Goal: Information Seeking & Learning: Learn about a topic

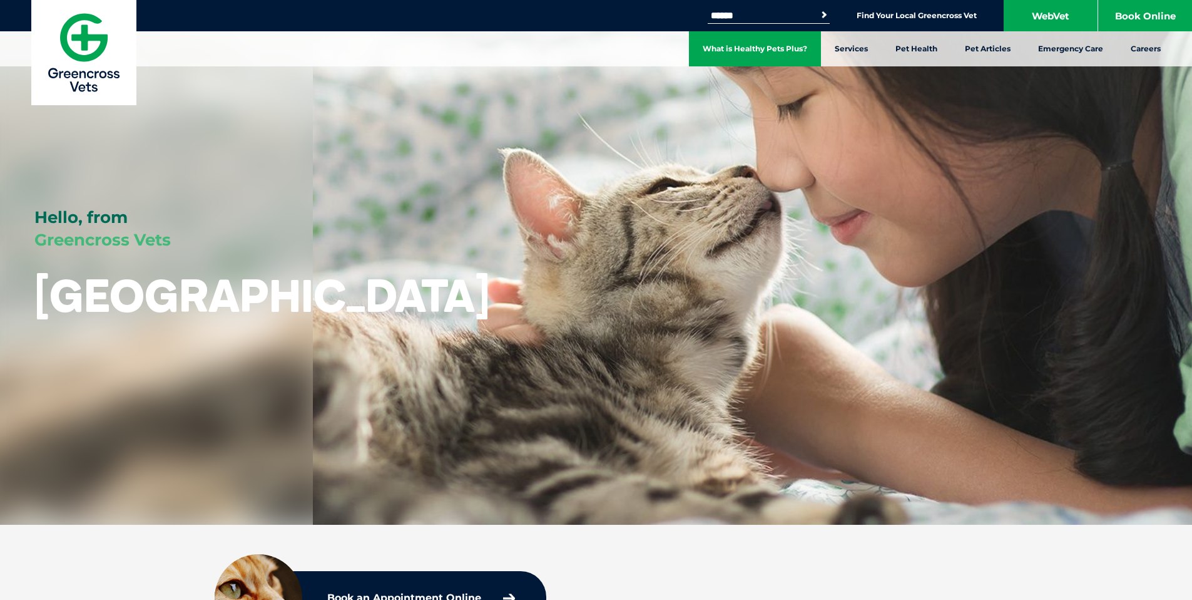
click at [797, 54] on link "What is Healthy Pets Plus?" at bounding box center [755, 48] width 132 height 35
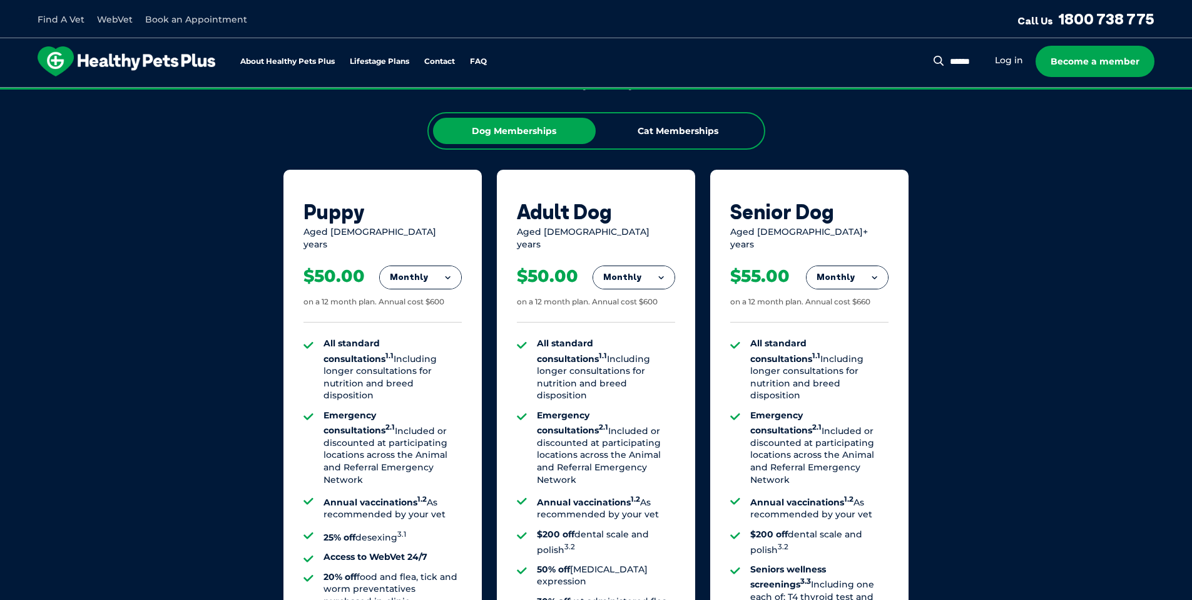
scroll to position [802, 0]
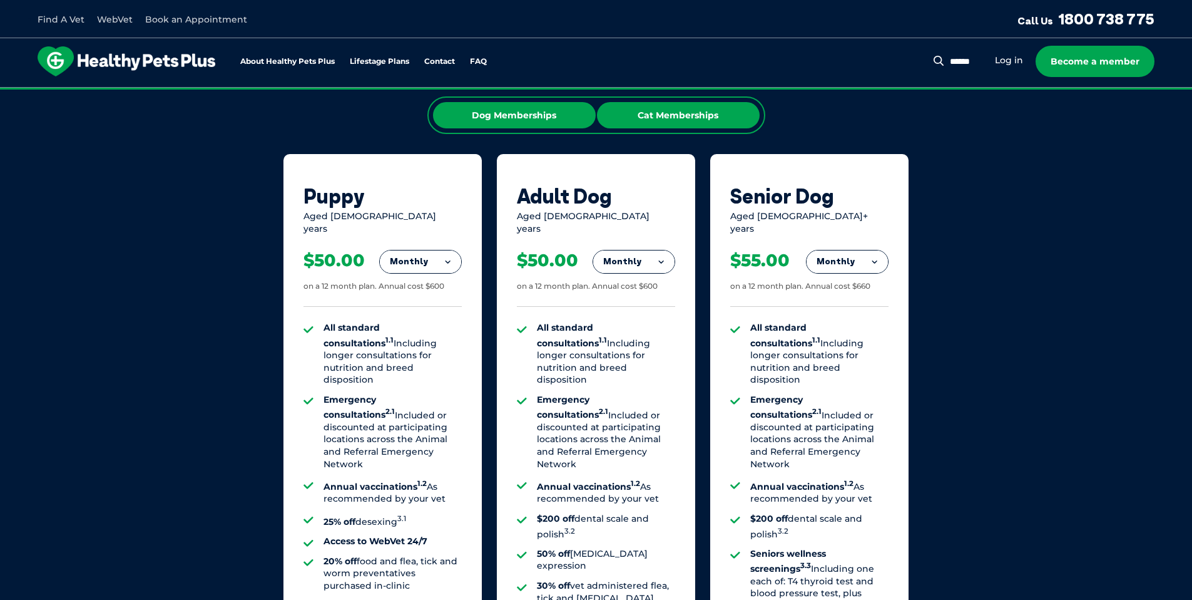
click at [652, 113] on div "Cat Memberships" at bounding box center [678, 115] width 163 height 26
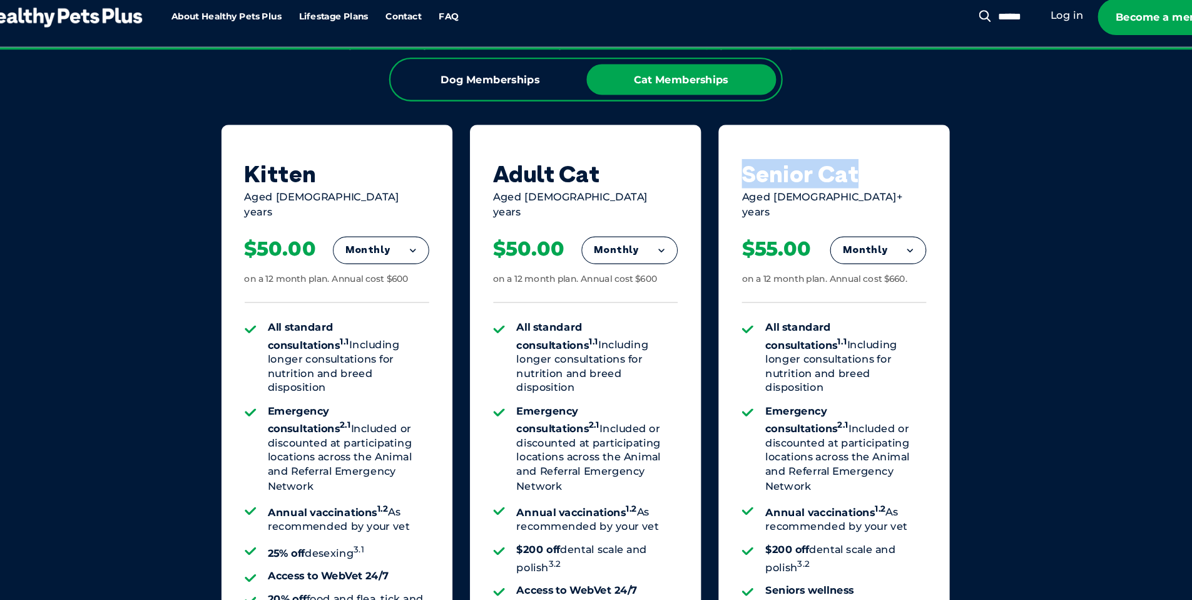
drag, startPoint x: 727, startPoint y: 194, endPoint x: 901, endPoint y: 189, distance: 174.1
click at [901, 189] on div "Senior Cat Aged 10+ years Monthly Fortnightly Monthly Yearly $25.38 on a 12 mon…" at bounding box center [809, 462] width 198 height 616
drag, startPoint x: 734, startPoint y: 223, endPoint x: 856, endPoint y: 223, distance: 121.4
click at [856, 223] on div "Aged 10+ years" at bounding box center [809, 222] width 158 height 24
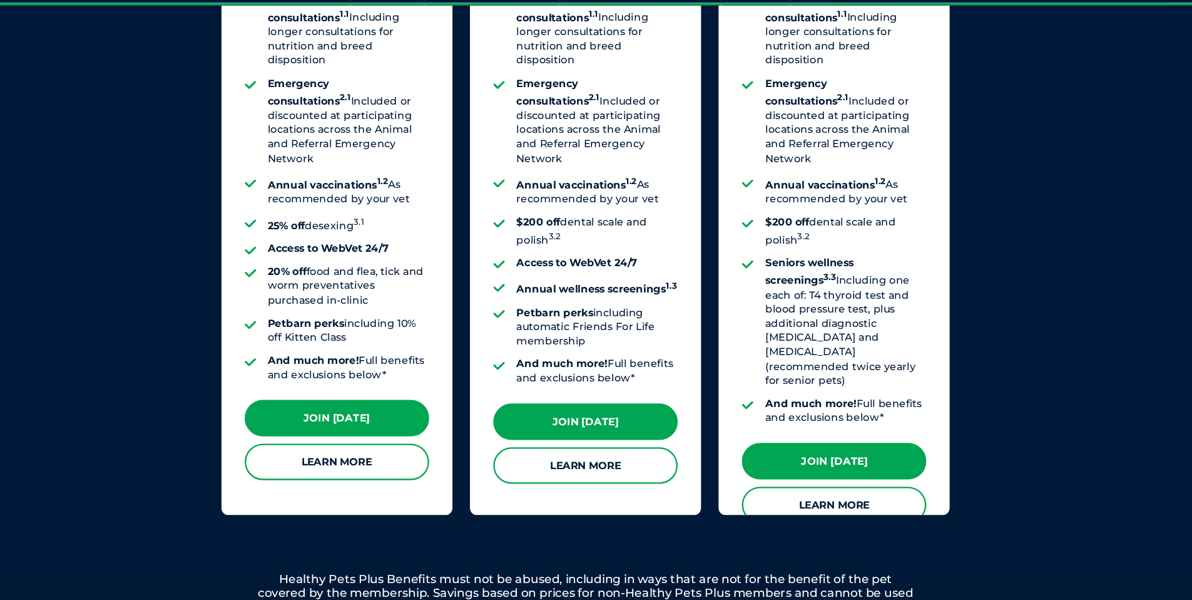
scroll to position [1049, 0]
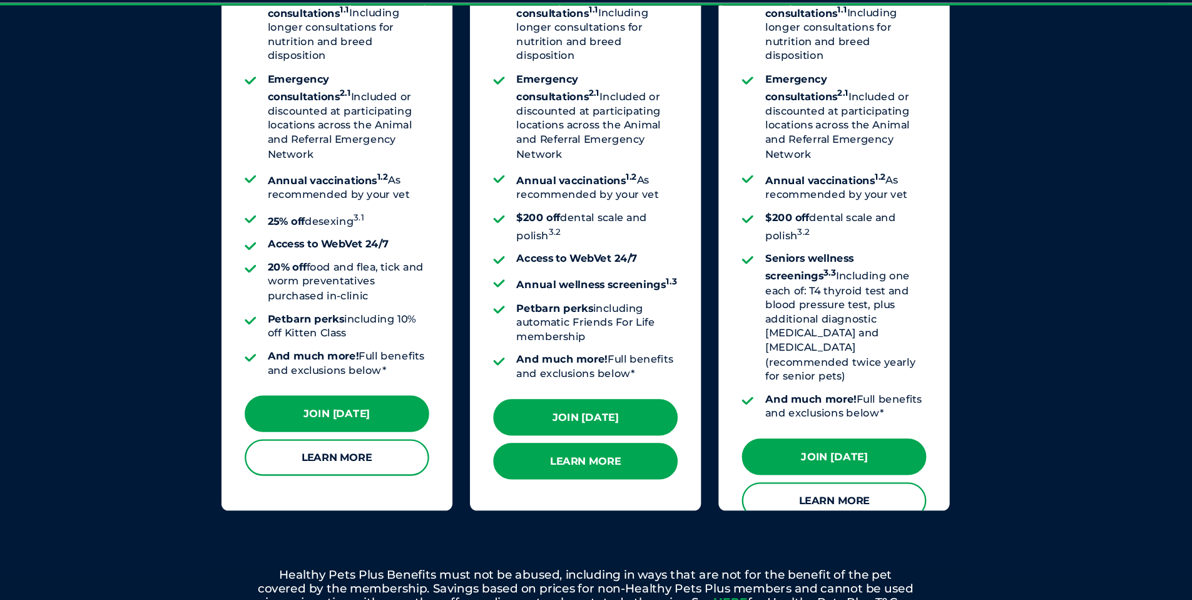
click at [586, 465] on link "Learn More" at bounding box center [596, 480] width 158 height 31
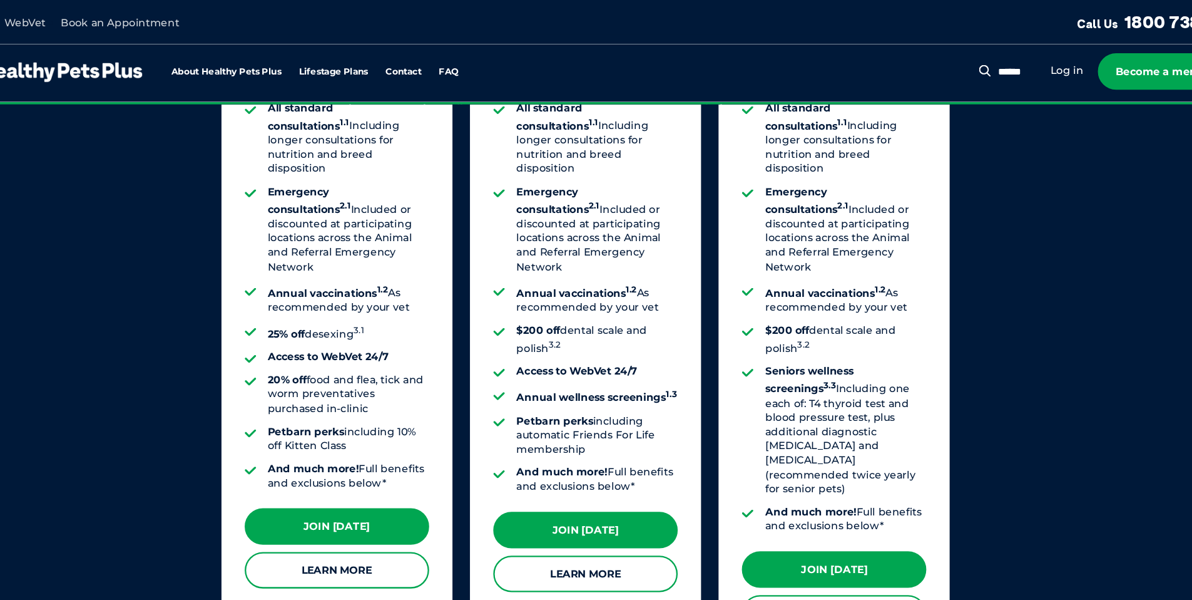
scroll to position [1036, 0]
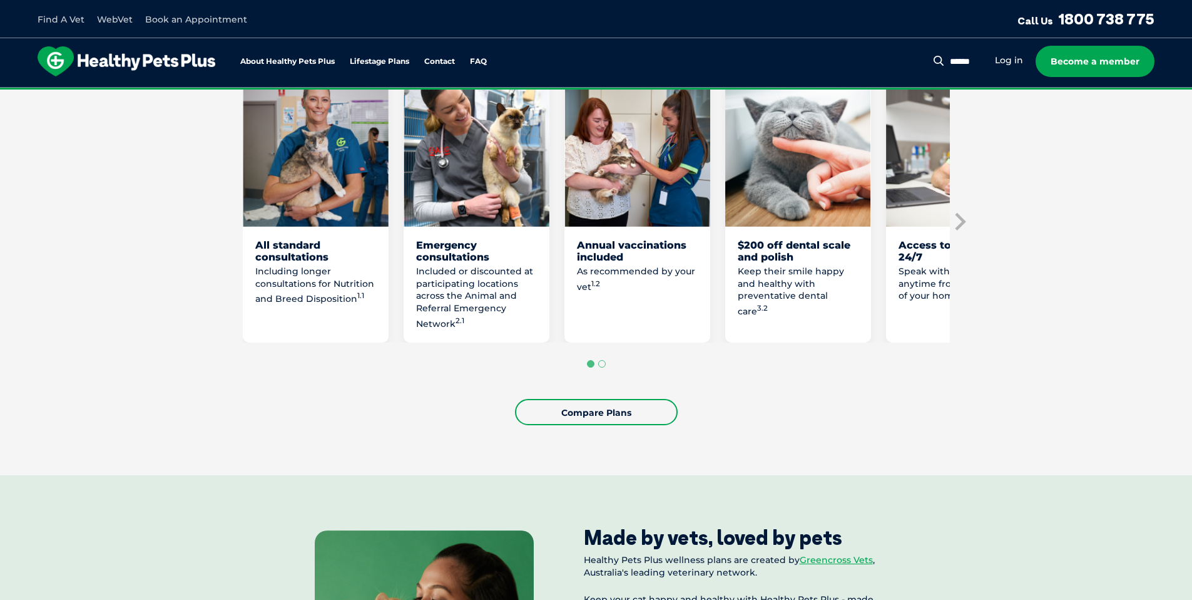
scroll to position [746, 0]
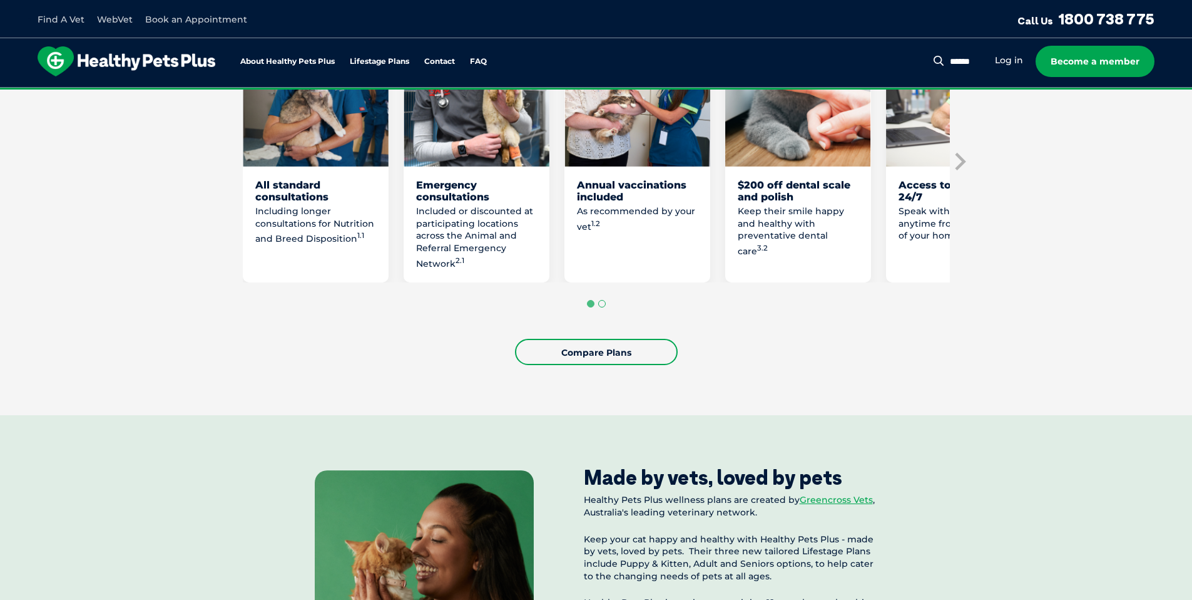
click at [598, 302] on button "Go to page 2" at bounding box center [602, 304] width 8 height 8
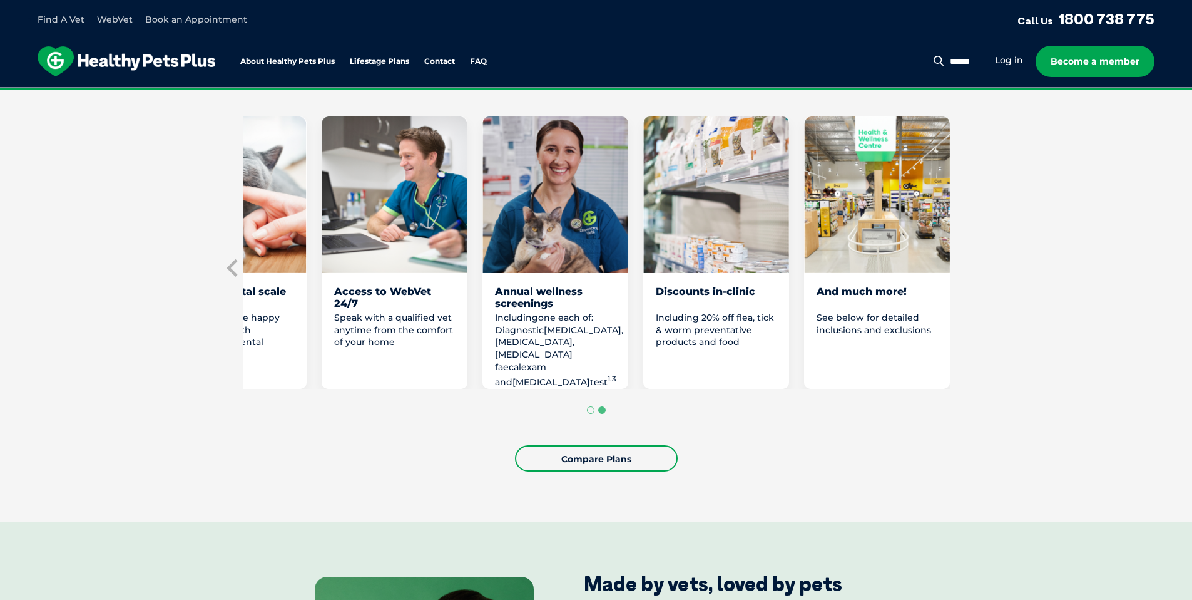
scroll to position [637, 0]
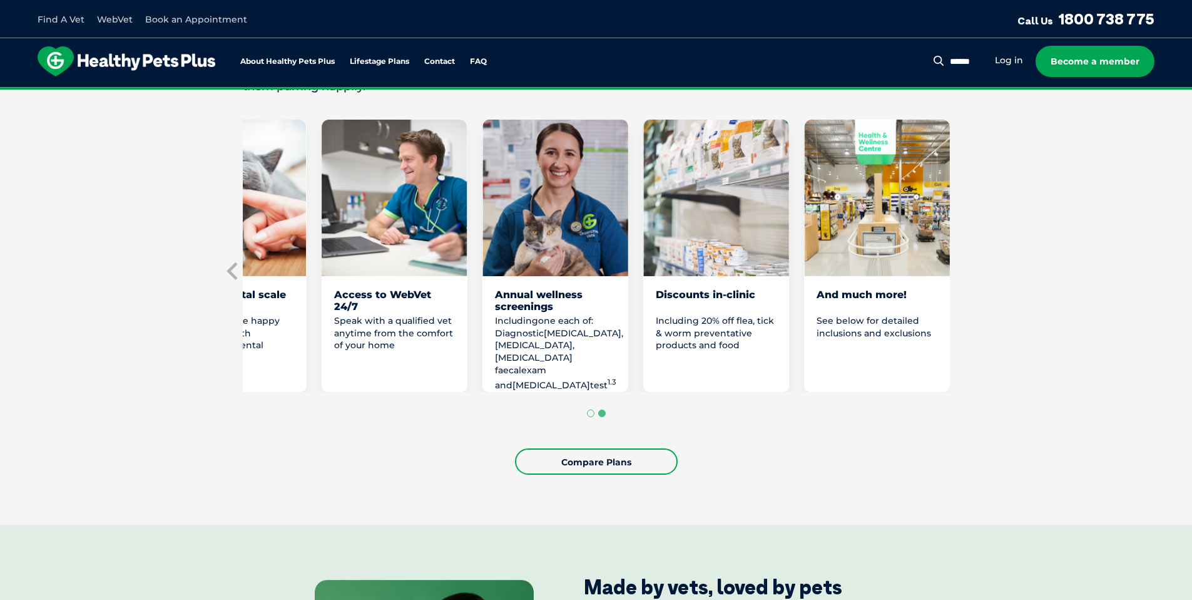
click at [711, 259] on img "7 of 8" at bounding box center [716, 198] width 146 height 156
click at [588, 413] on button "Go to page 1" at bounding box center [591, 413] width 8 height 8
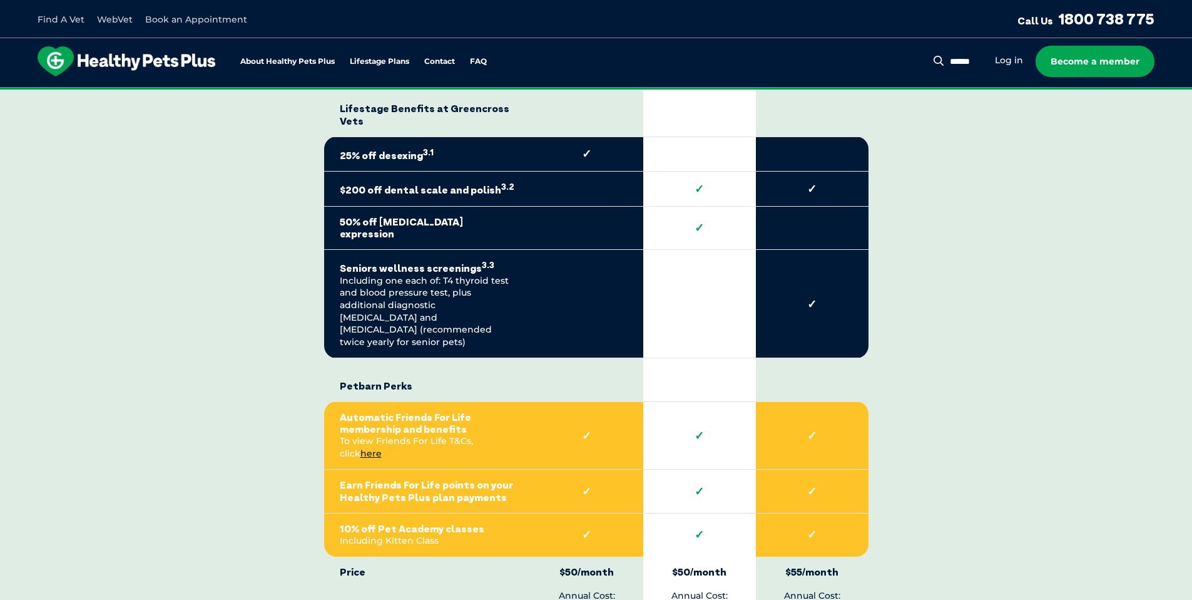
scroll to position [2471, 0]
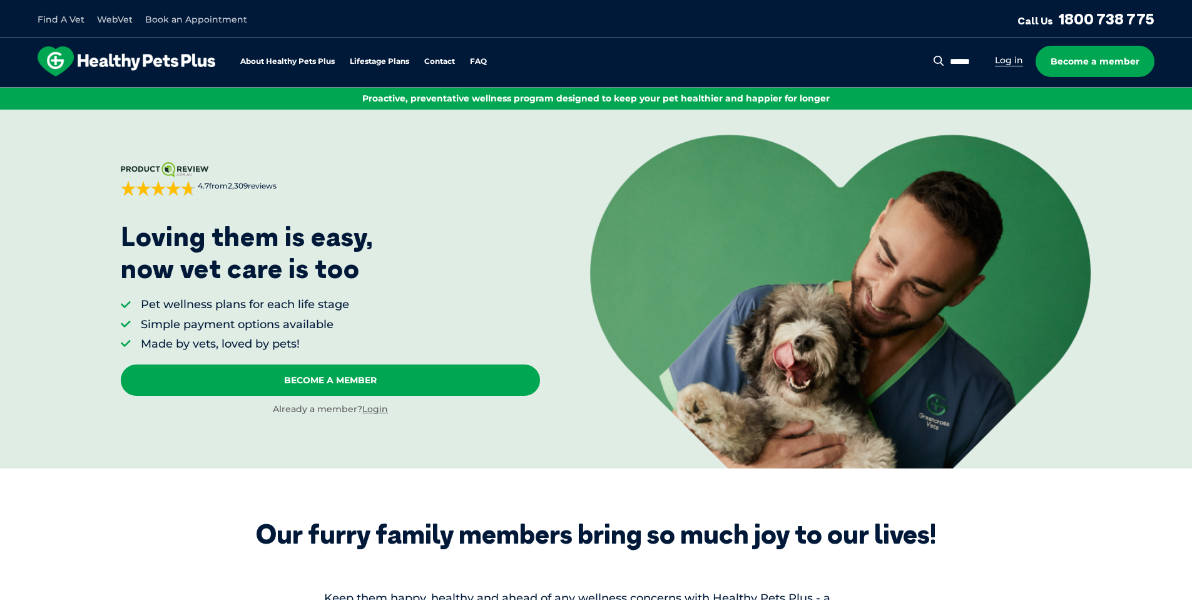
click at [1003, 60] on link "Log in" at bounding box center [1009, 60] width 28 height 12
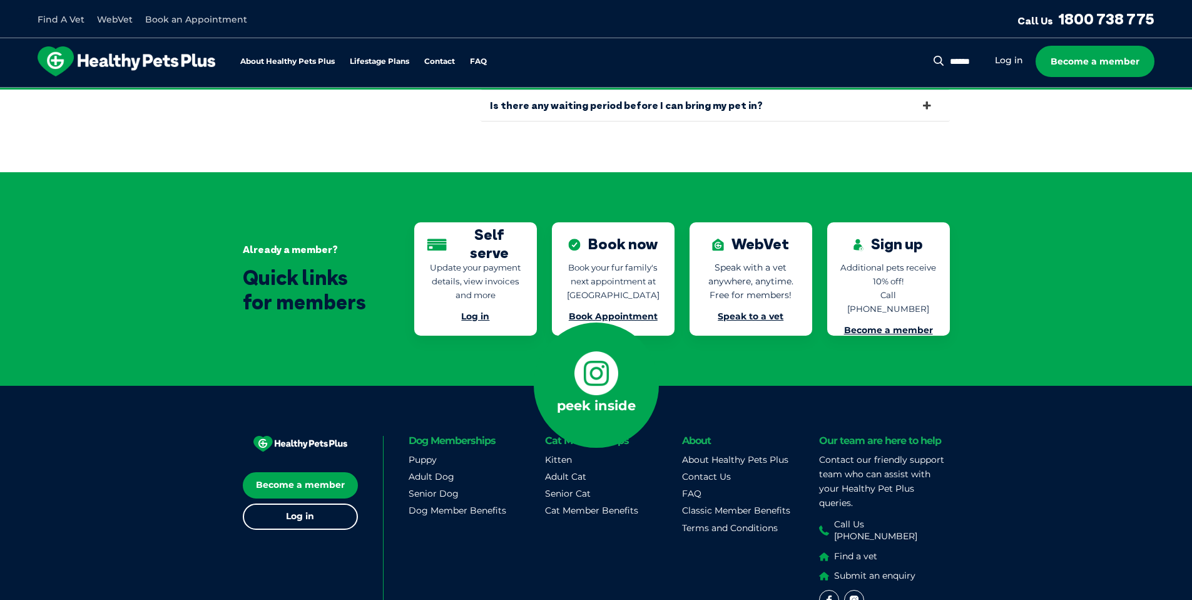
scroll to position [2755, 0]
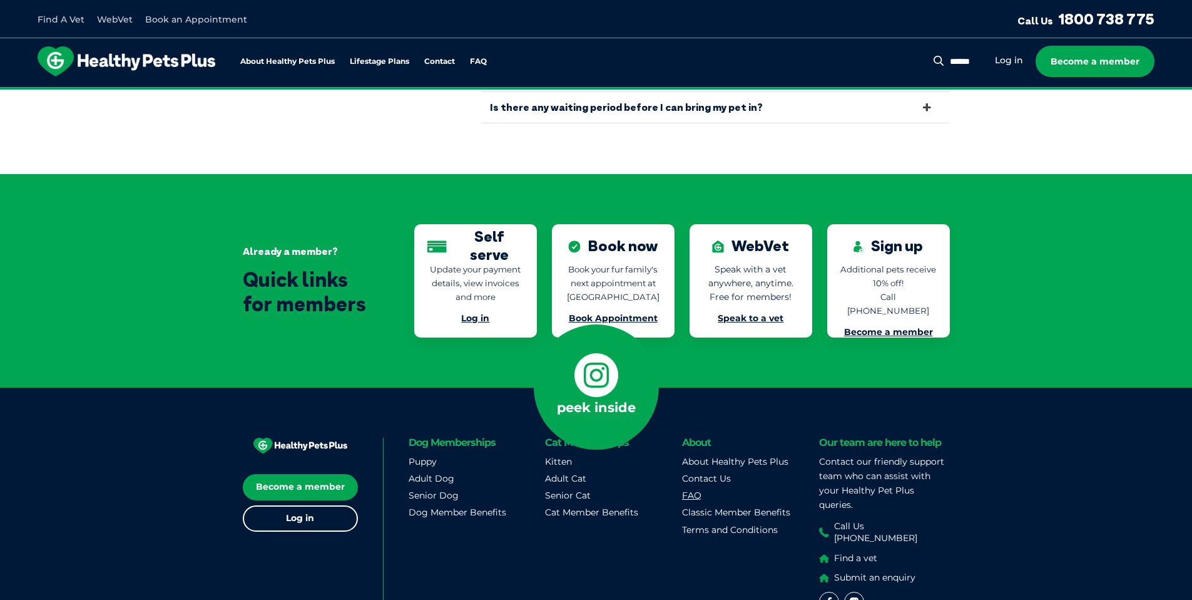
click at [693, 489] on link "FAQ" at bounding box center [691, 494] width 19 height 11
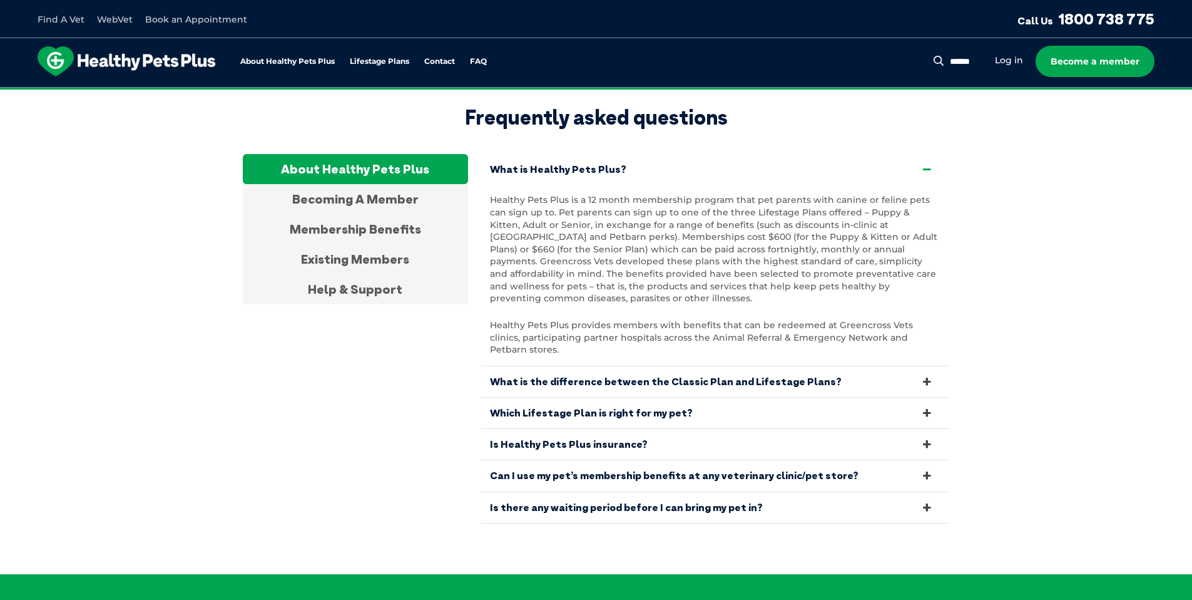
scroll to position [2339, 0]
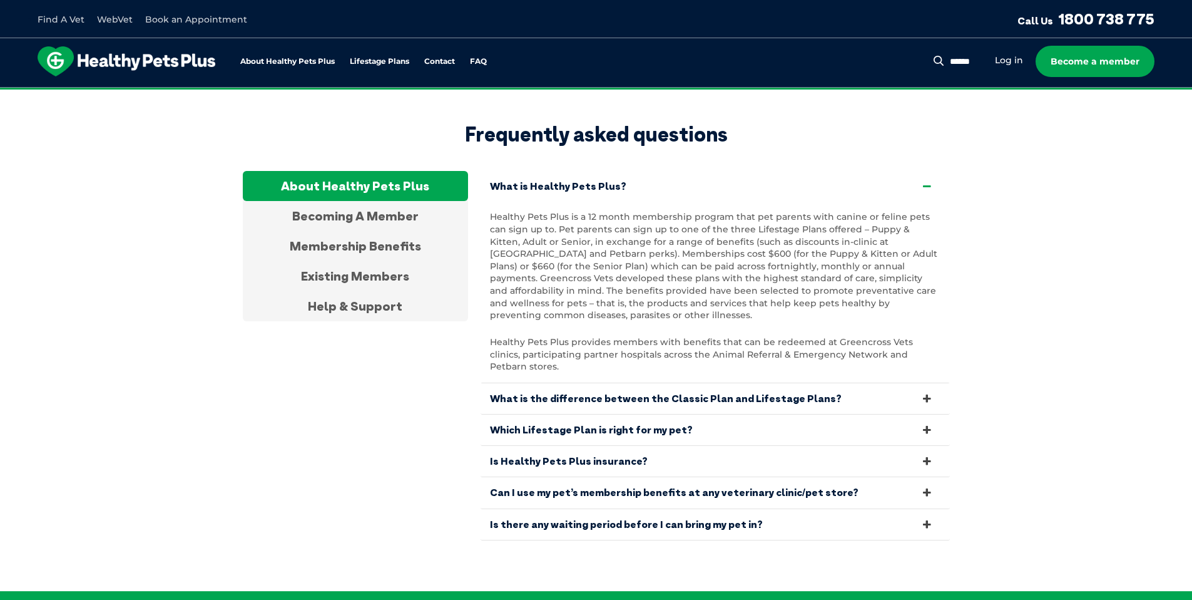
click at [597, 509] on link "Is there any waiting period before I can bring my pet in?" at bounding box center [715, 524] width 469 height 31
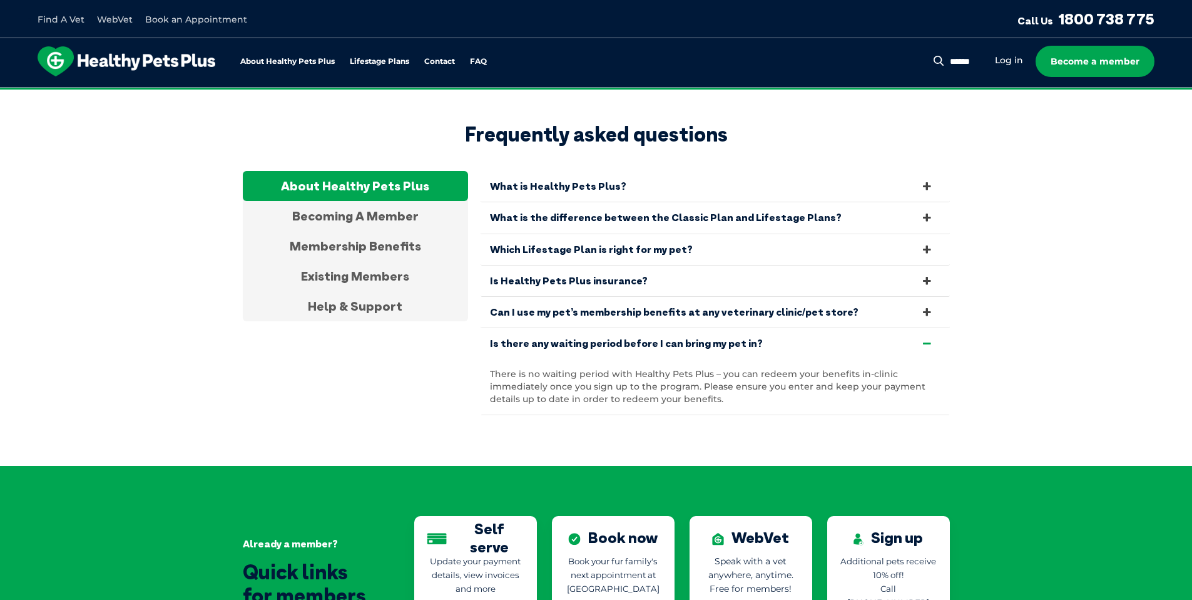
click at [558, 202] on link "What is the difference between the Classic Plan and Lifestage Plans?" at bounding box center [715, 217] width 469 height 31
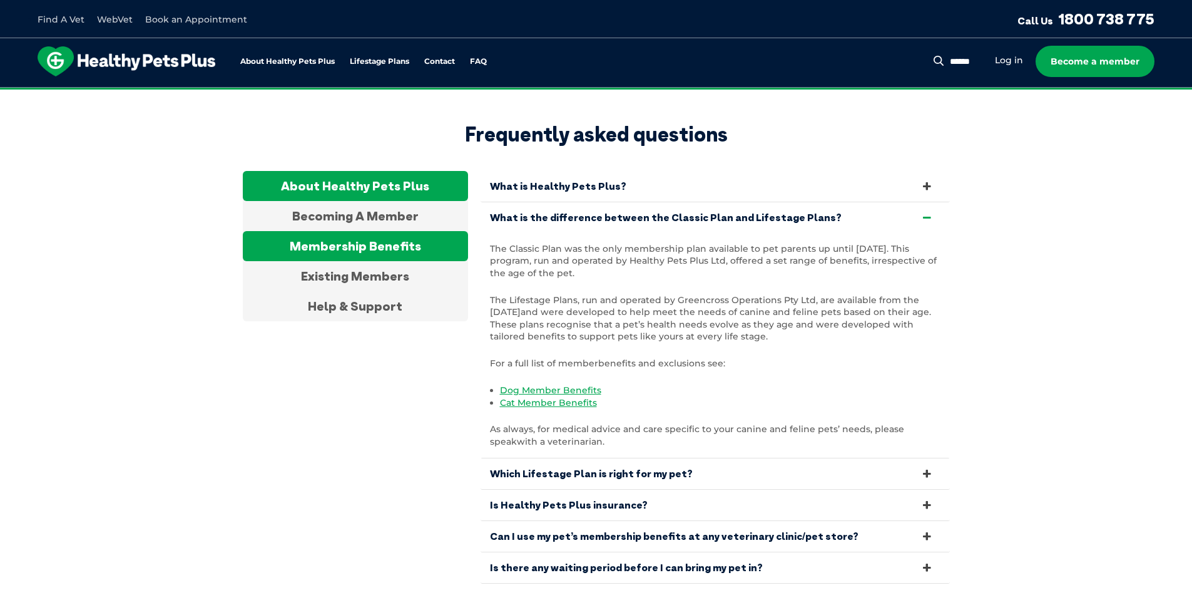
click at [401, 231] on div "Membership Benefits" at bounding box center [355, 246] width 225 height 30
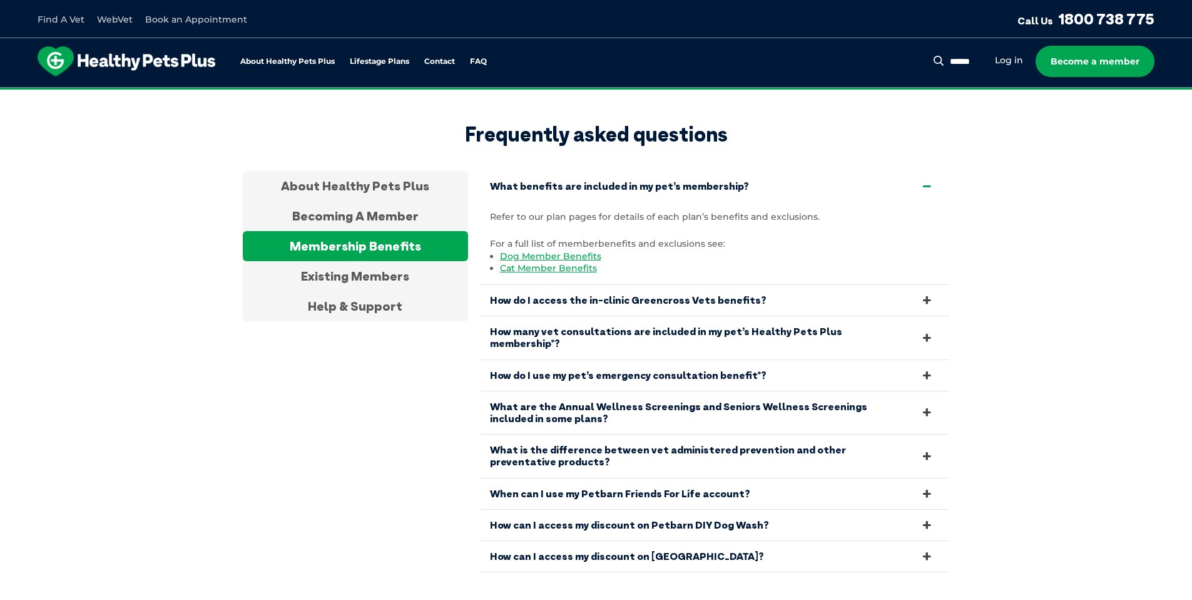
click at [651, 478] on link "When can I use my Petbarn Friends For Life account?" at bounding box center [715, 493] width 469 height 31
